Goal: Task Accomplishment & Management: Manage account settings

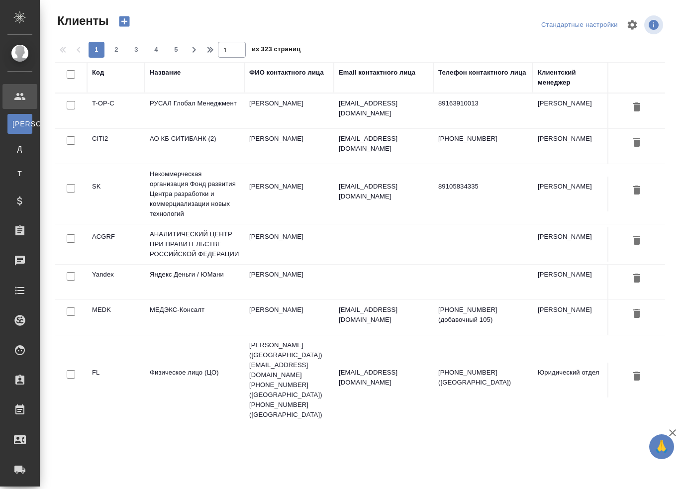
select select "RU"
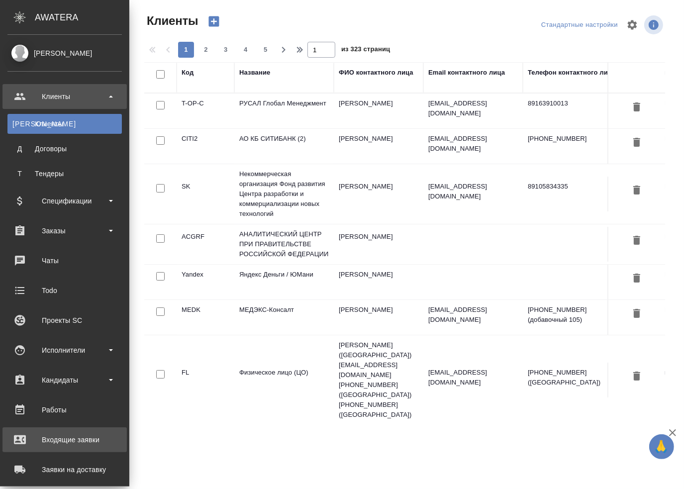
scroll to position [149, 0]
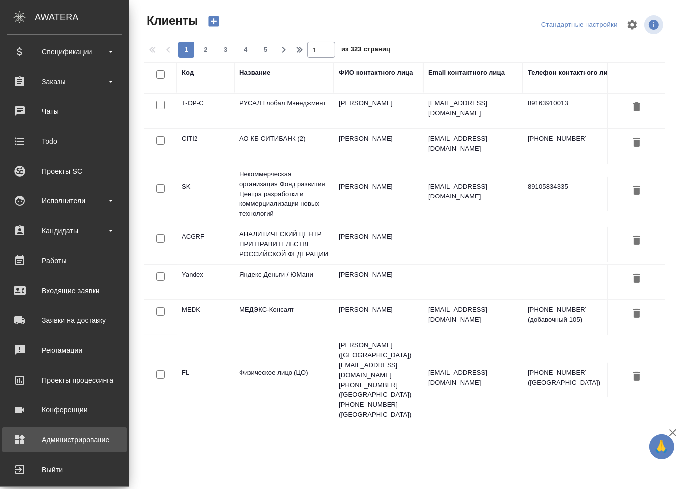
click at [84, 435] on div "Администрирование" at bounding box center [64, 439] width 114 height 15
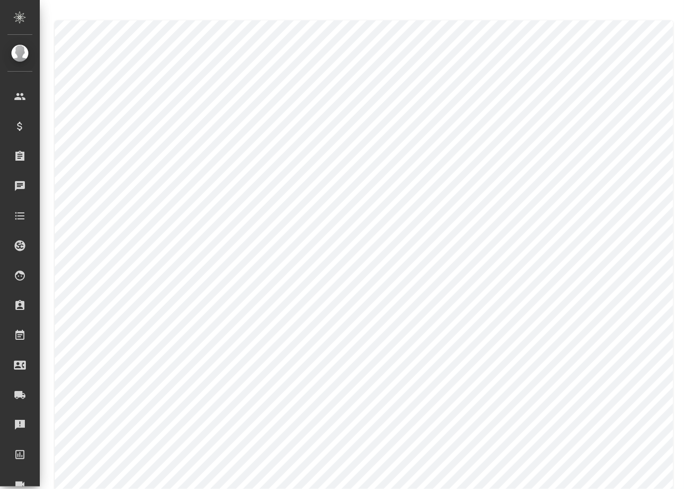
type textarea "Evgeniia"
type textarea "Ivanova"
type textarea "Evgeniia"
type textarea "Ivanova"
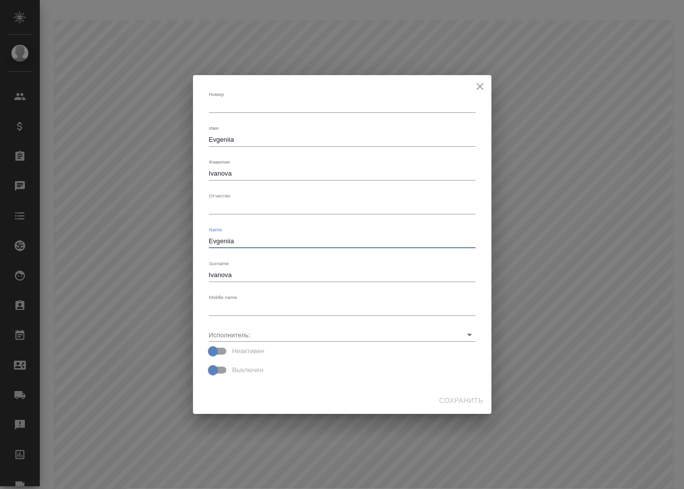
drag, startPoint x: 244, startPoint y: 237, endPoint x: 195, endPoint y: 238, distance: 49.3
click at [195, 238] on div "[PERSON_NAME] x Имя [PERSON_NAME] [PERSON_NAME] x Отчество x Name [PERSON_NAME]…" at bounding box center [342, 231] width 299 height 313
click at [231, 139] on textarea "Evgeniia" at bounding box center [342, 139] width 267 height 7
paste textarea "[PERSON_NAME],"
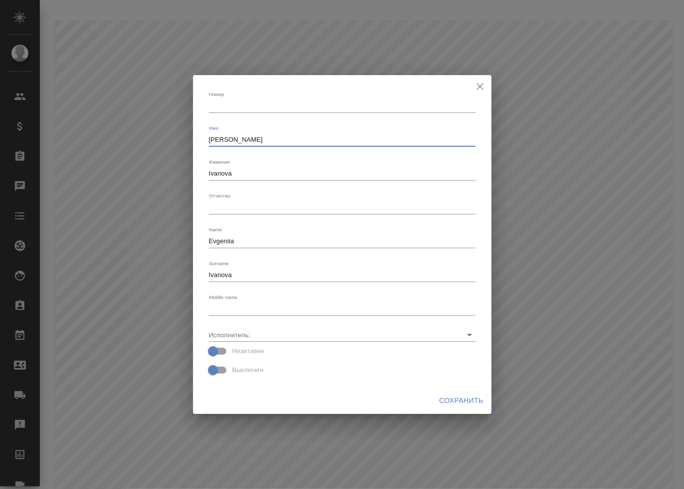
type textarea "[PERSON_NAME]"
paste textarea "[PERSON_NAME]"
type textarea "[PERSON_NAME]"
click at [460, 403] on span "Сохранить" at bounding box center [461, 401] width 44 height 12
